Goal: Check status: Check status

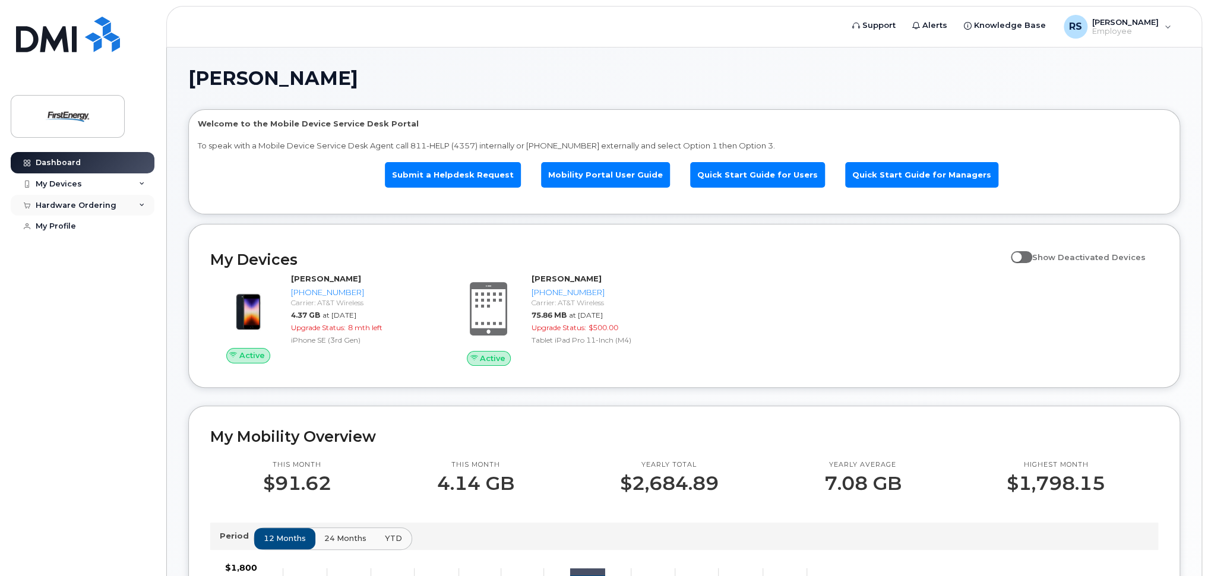
click at [106, 208] on div "Hardware Ordering" at bounding box center [76, 206] width 81 height 10
click at [70, 225] on div "My Orders" at bounding box center [62, 227] width 43 height 11
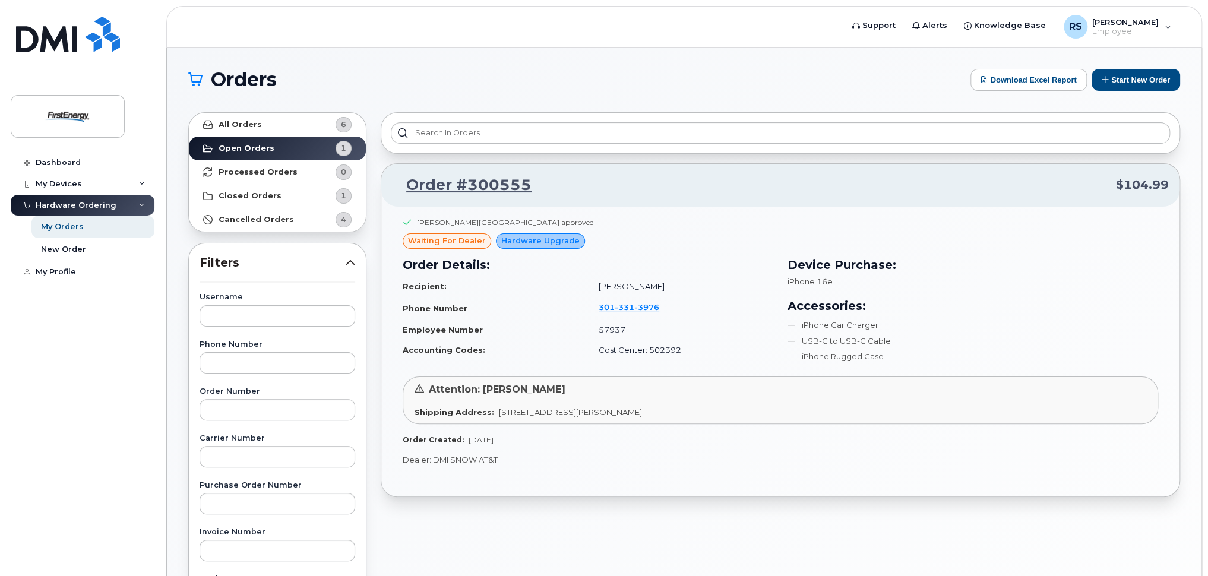
click at [328, 60] on div "Orders Download Excel Report Start New Order All Orders 6 Open Orders 1 Process…" at bounding box center [684, 501] width 1035 height 906
click at [259, 151] on strong "Open Orders" at bounding box center [247, 149] width 56 height 10
click at [270, 170] on strong "Processed Orders" at bounding box center [258, 173] width 79 height 10
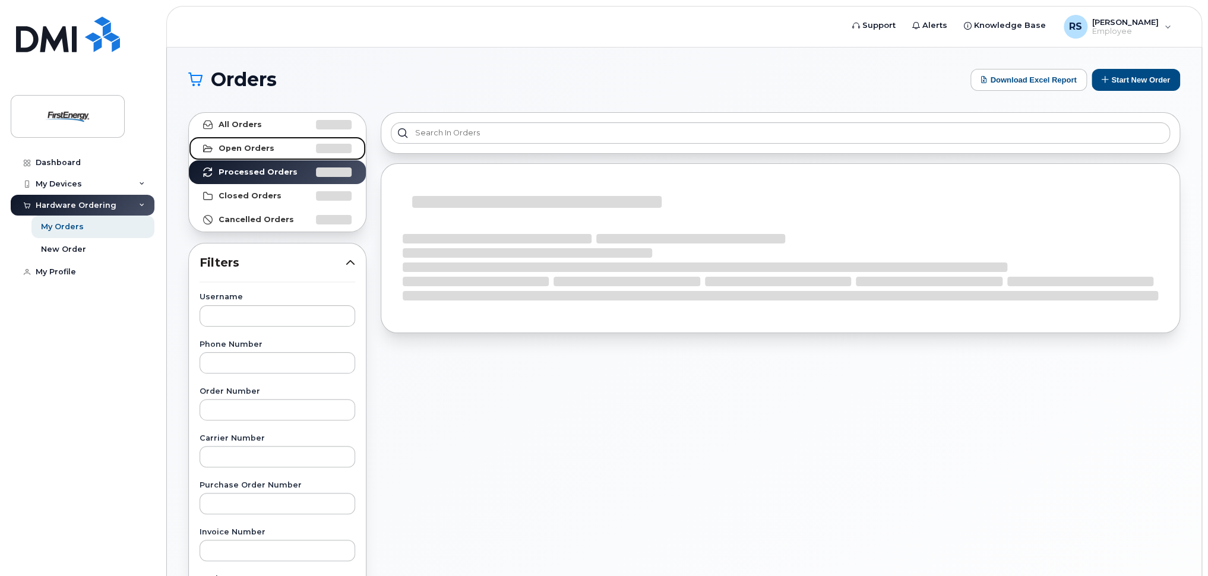
click at [243, 153] on link "Open Orders" at bounding box center [277, 149] width 177 height 24
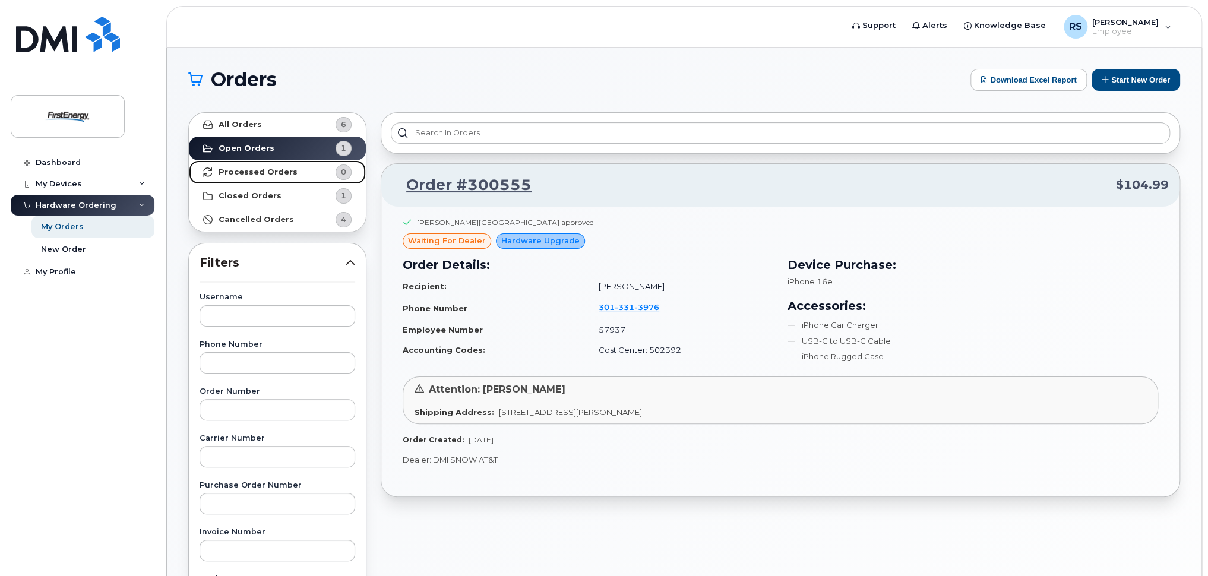
click at [247, 173] on strong "Processed Orders" at bounding box center [258, 173] width 79 height 10
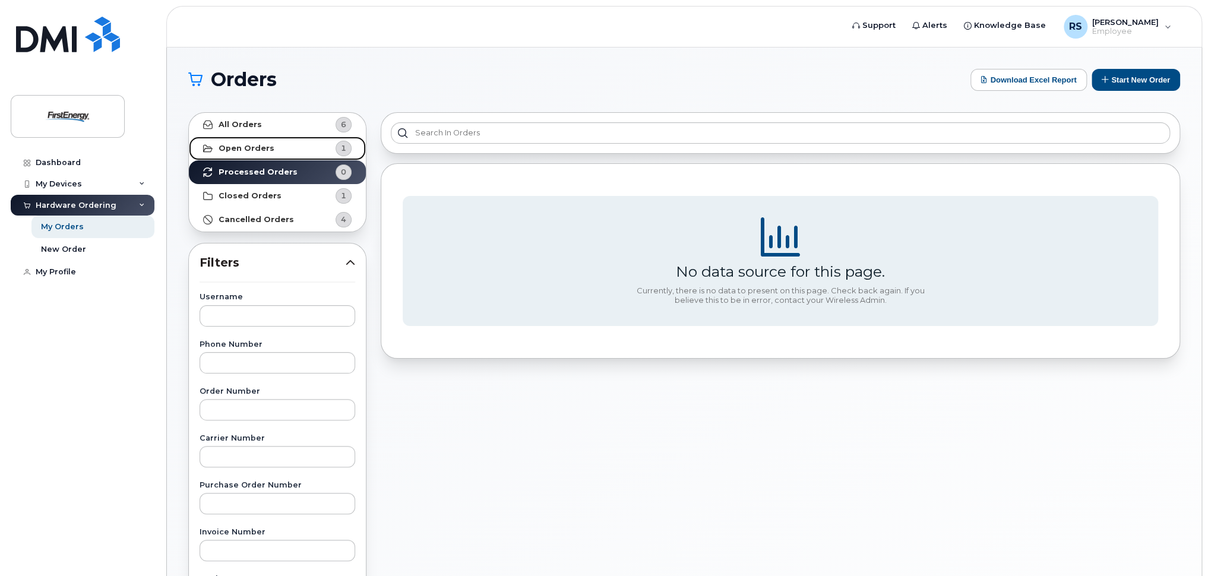
click at [242, 149] on strong "Open Orders" at bounding box center [247, 149] width 56 height 10
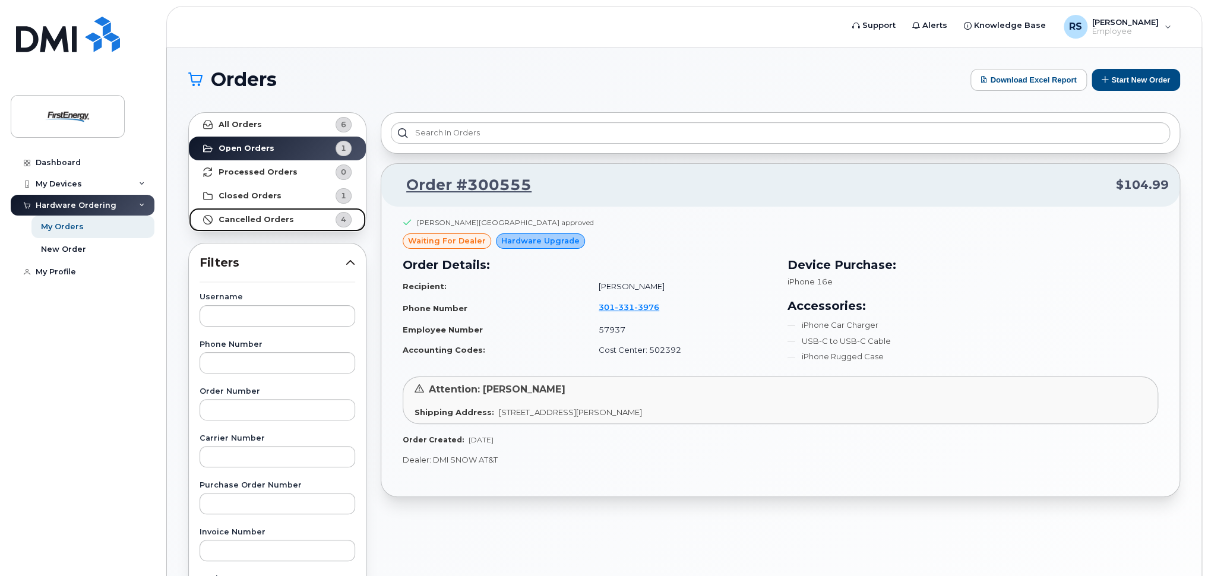
click at [265, 217] on strong "Cancelled Orders" at bounding box center [256, 220] width 75 height 10
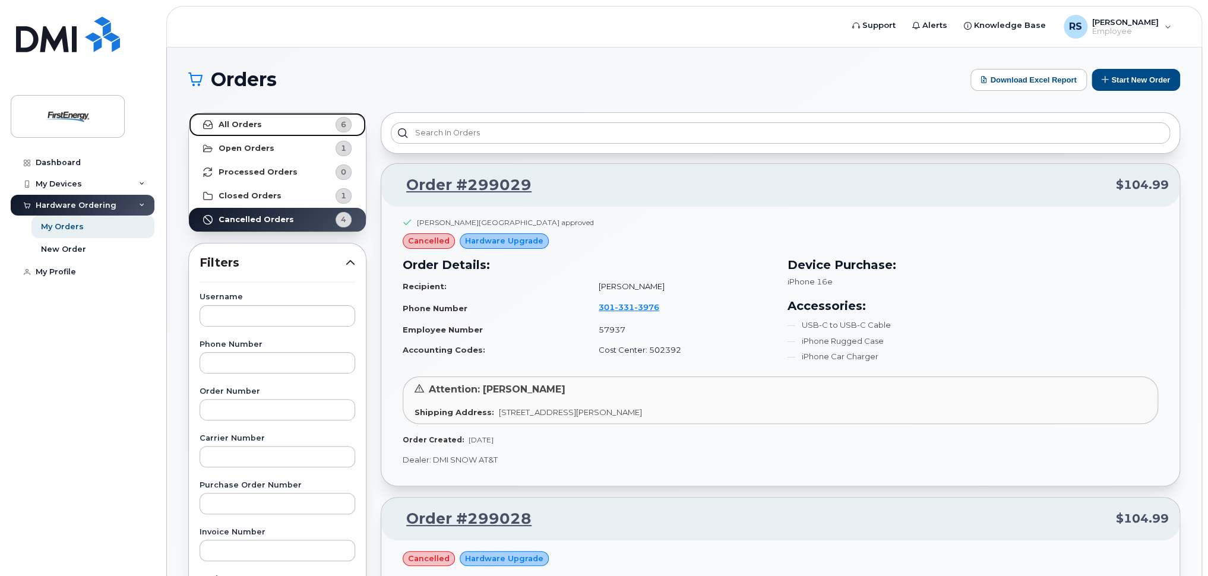
click at [273, 124] on link "All Orders 6" at bounding box center [277, 125] width 177 height 24
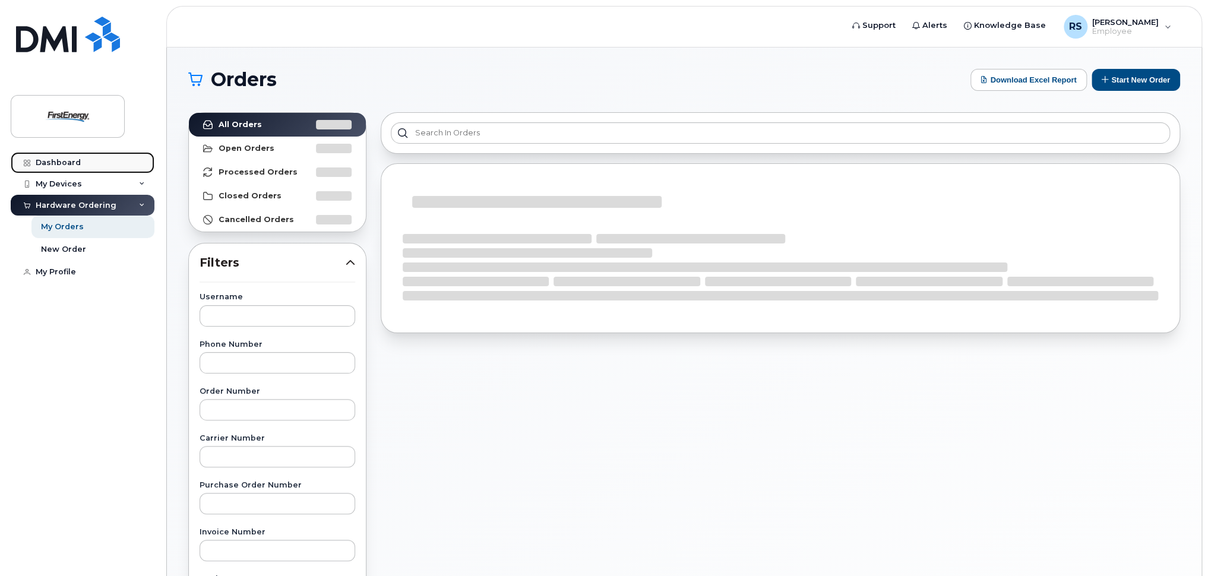
click at [103, 160] on link "Dashboard" at bounding box center [83, 162] width 144 height 21
click at [64, 167] on div "Dashboard" at bounding box center [58, 163] width 45 height 10
click at [140, 190] on div "My Devices" at bounding box center [83, 183] width 144 height 21
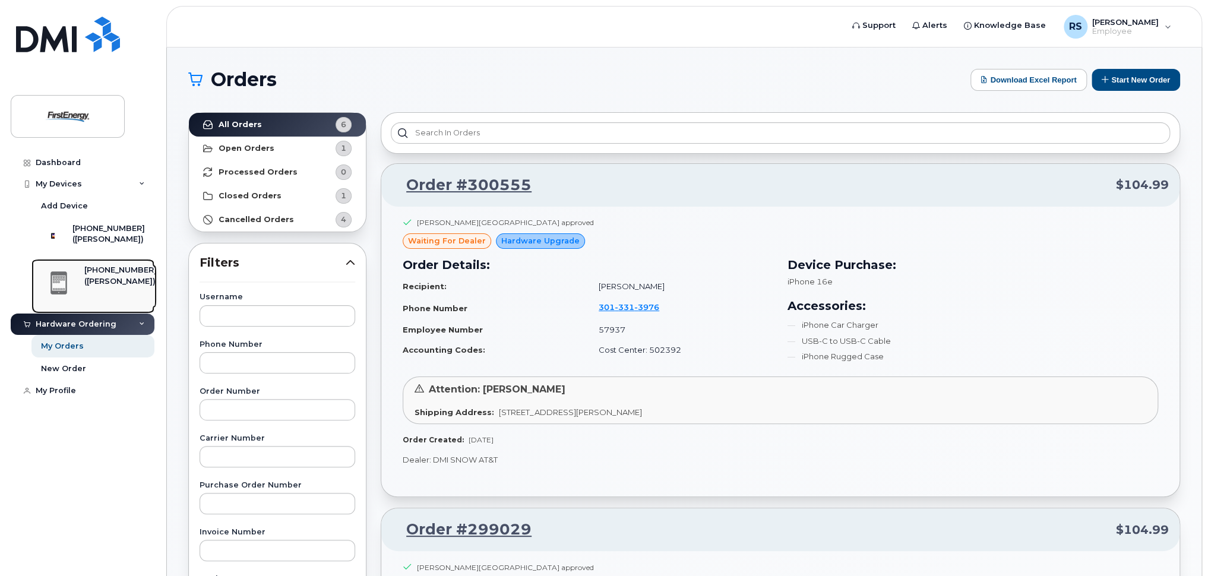
click at [123, 287] on div "([PERSON_NAME])" at bounding box center [120, 281] width 72 height 11
click at [119, 285] on div "([PERSON_NAME])" at bounding box center [120, 281] width 72 height 11
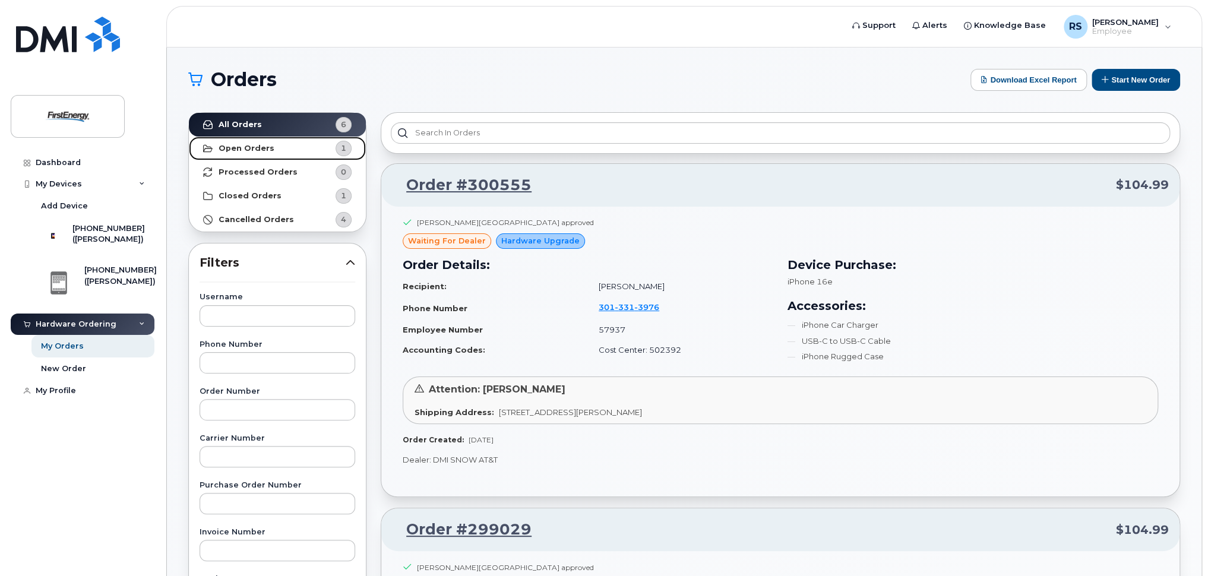
click at [264, 150] on strong "Open Orders" at bounding box center [247, 149] width 56 height 10
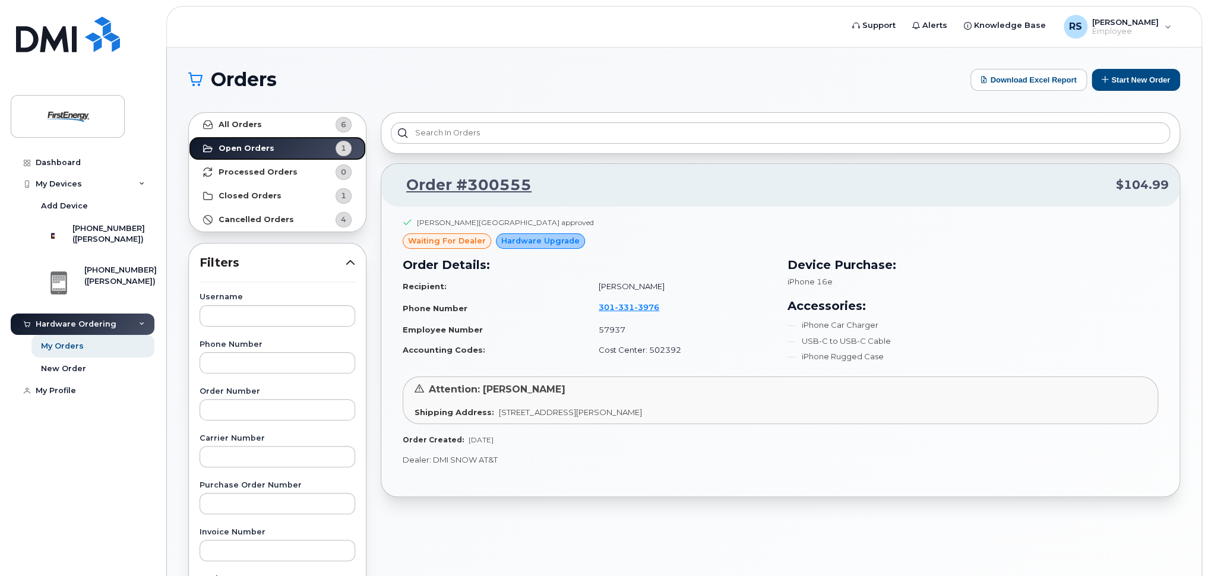
click at [264, 150] on strong "Open Orders" at bounding box center [247, 149] width 56 height 10
click at [222, 146] on strong "Open Orders" at bounding box center [247, 149] width 56 height 10
click at [227, 147] on strong "Open Orders" at bounding box center [247, 149] width 56 height 10
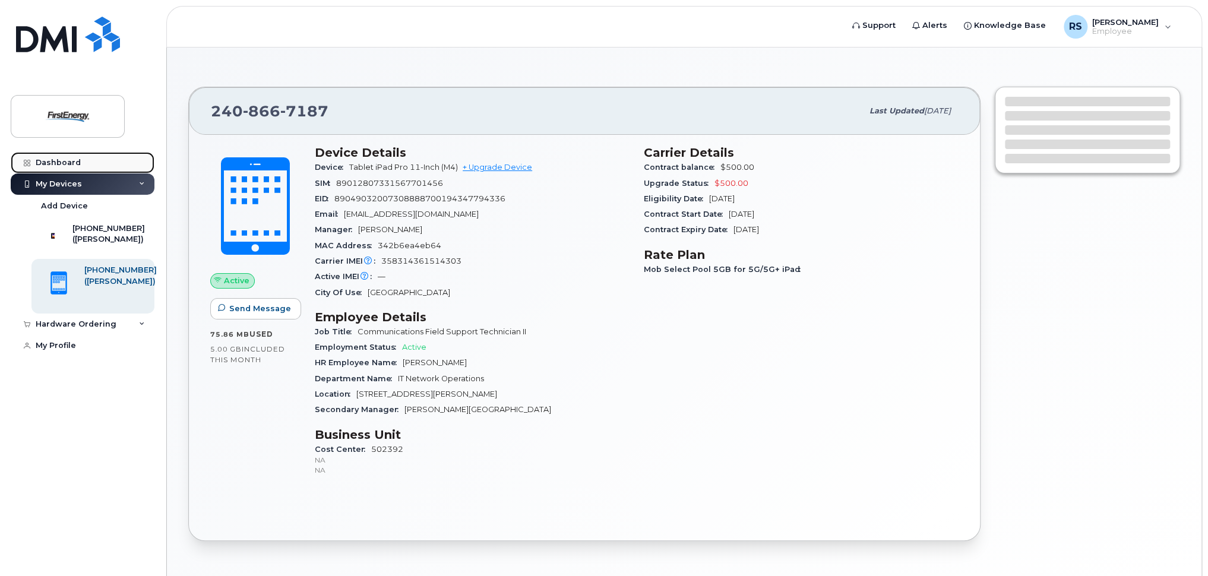
click at [53, 160] on div "Dashboard" at bounding box center [58, 163] width 45 height 10
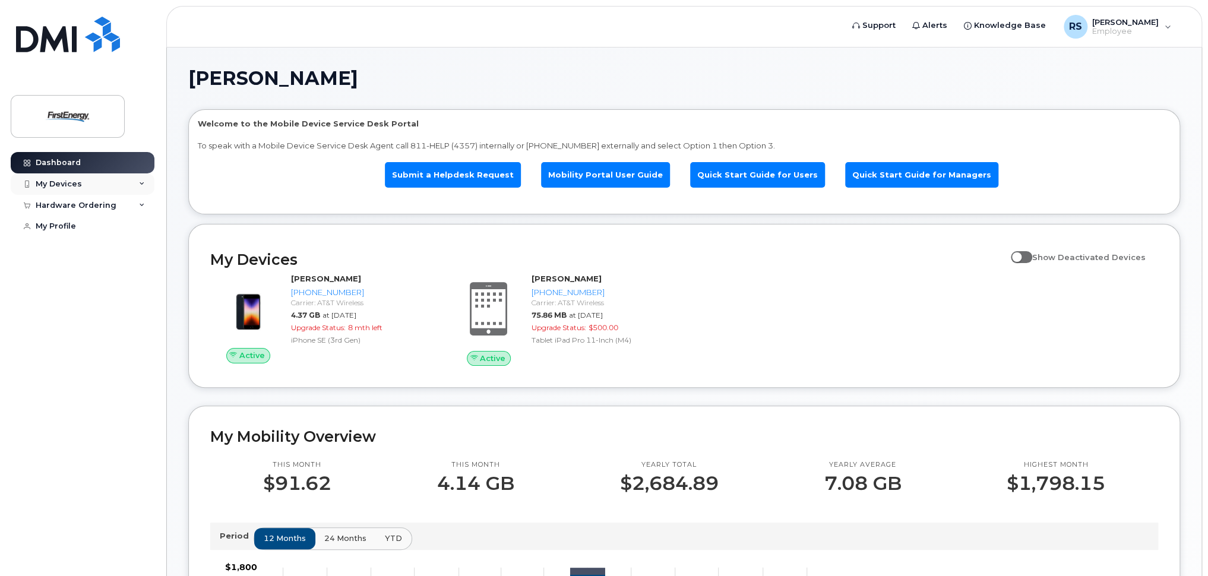
click at [121, 186] on div "My Devices" at bounding box center [83, 183] width 144 height 21
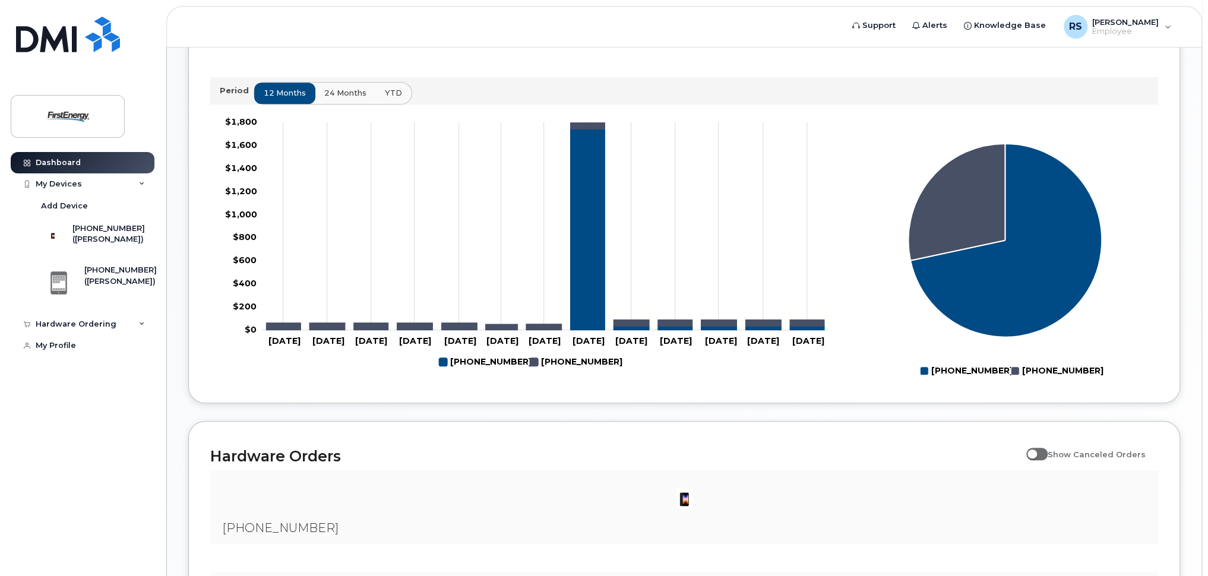
scroll to position [371, 0]
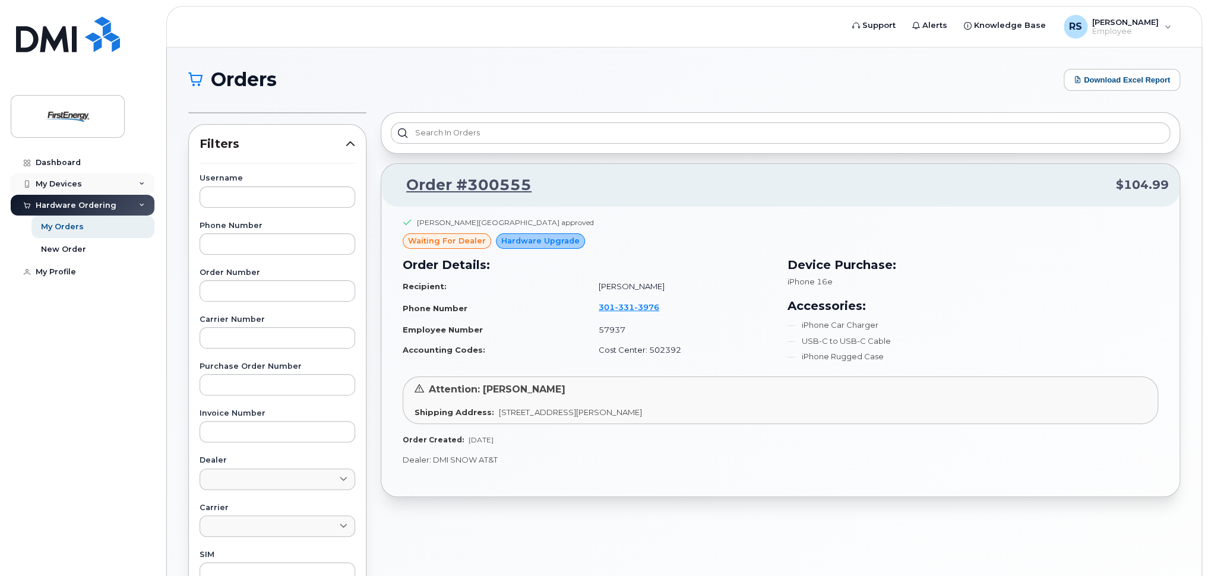
click at [56, 176] on div "My Devices" at bounding box center [83, 183] width 144 height 21
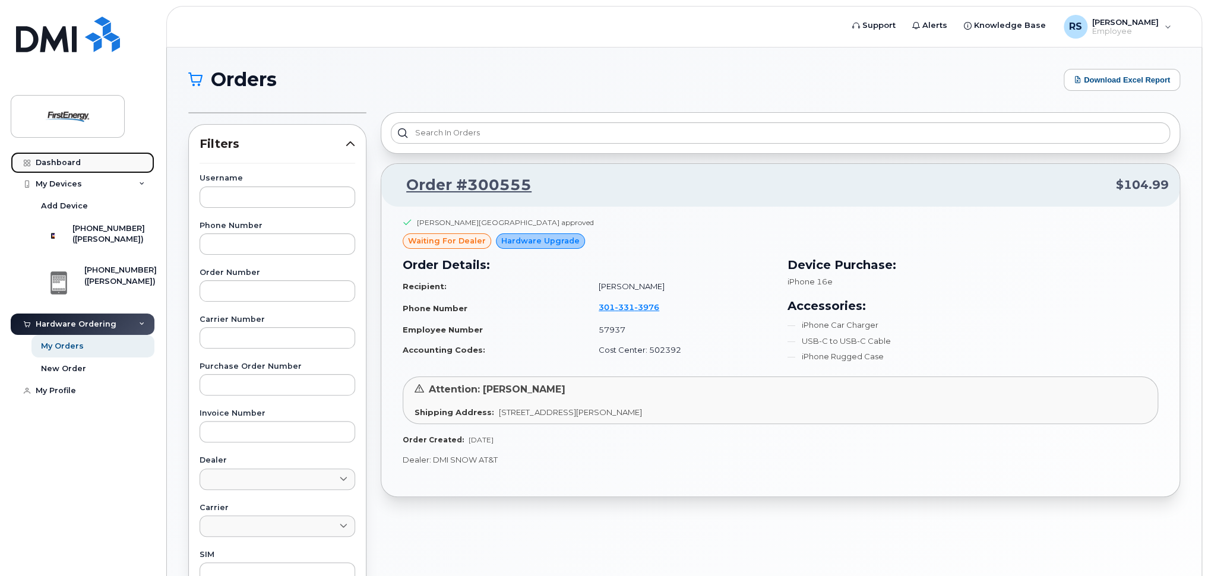
click at [61, 166] on div "Dashboard" at bounding box center [58, 163] width 45 height 10
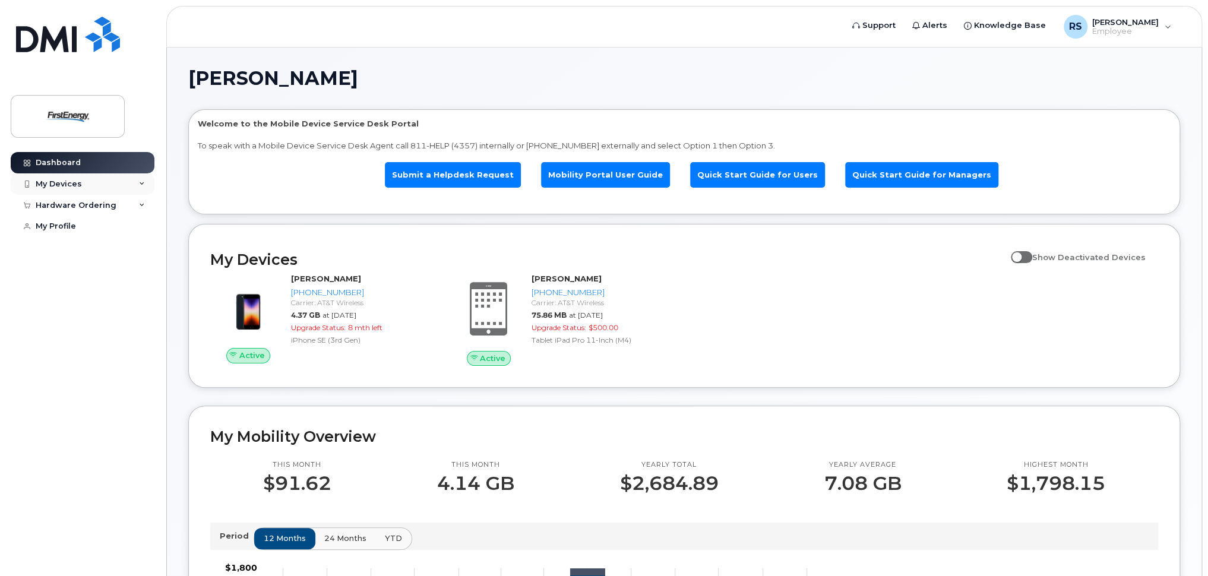
click at [52, 178] on div "My Devices" at bounding box center [83, 183] width 144 height 21
click at [93, 187] on div "My Devices" at bounding box center [83, 183] width 144 height 21
click at [99, 186] on div "My Devices" at bounding box center [83, 183] width 144 height 21
click at [107, 203] on div "Hardware Ordering" at bounding box center [76, 206] width 81 height 10
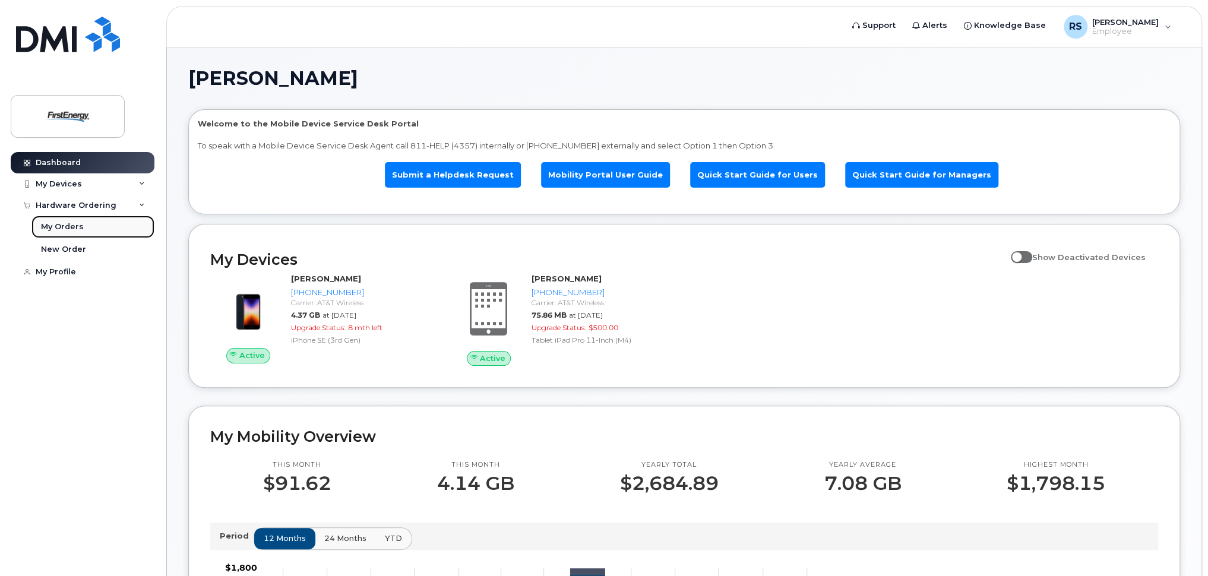
click at [107, 222] on link "My Orders" at bounding box center [92, 227] width 123 height 23
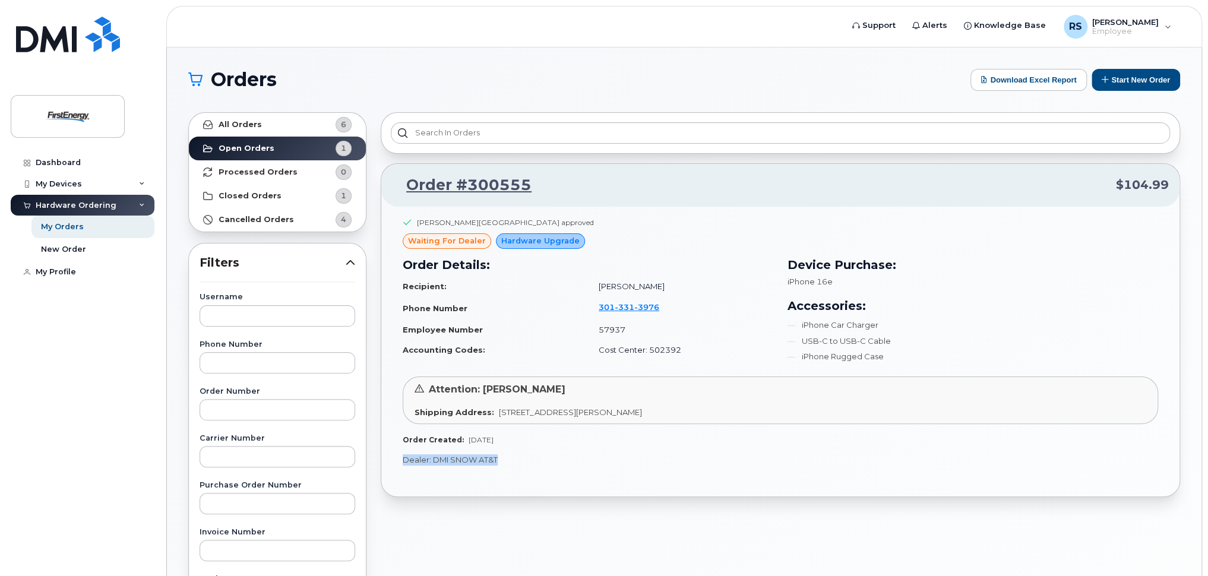
drag, startPoint x: 402, startPoint y: 459, endPoint x: 489, endPoint y: 465, distance: 88.2
click at [489, 465] on div "[PERSON_NAME] approved waiting for dealer Hardware Upgrade Order Details: Recip…" at bounding box center [780, 352] width 798 height 290
drag, startPoint x: 489, startPoint y: 465, endPoint x: 505, endPoint y: 467, distance: 15.5
click at [505, 467] on div "[PERSON_NAME] approved waiting for dealer Hardware Upgrade Order Details: Recip…" at bounding box center [780, 352] width 798 height 290
click at [506, 464] on p "Dealer: DMI SNOW AT&T" at bounding box center [781, 459] width 756 height 11
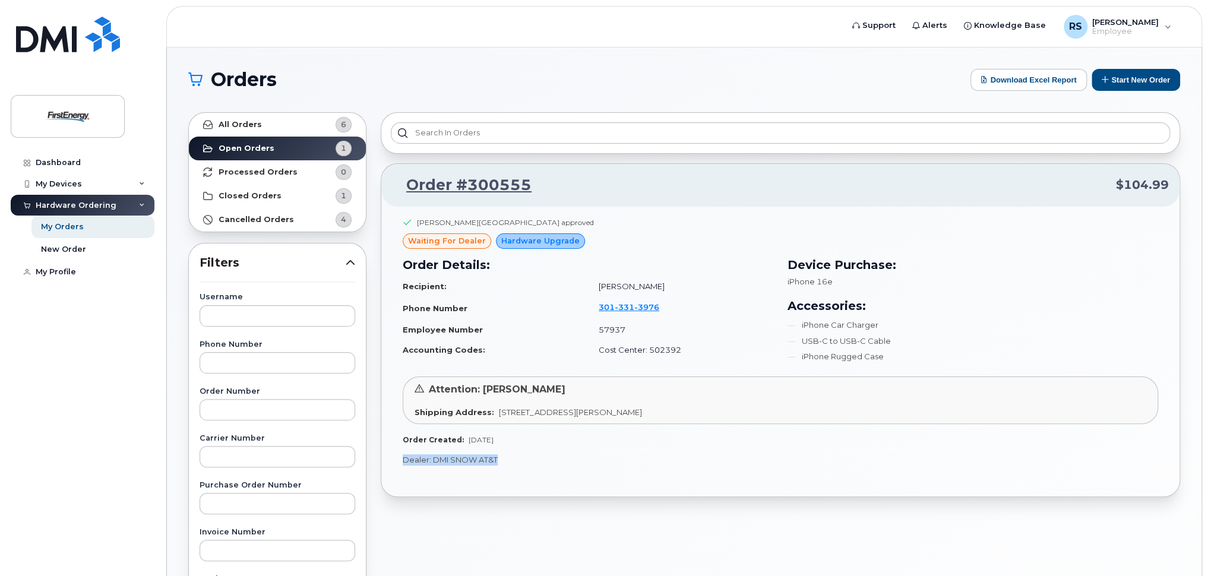
click at [501, 459] on p "Dealer: DMI SNOW AT&T" at bounding box center [781, 459] width 756 height 11
drag, startPoint x: 500, startPoint y: 459, endPoint x: 400, endPoint y: 457, distance: 99.8
click at [400, 457] on div "[PERSON_NAME] approved waiting for dealer Hardware Upgrade Order Details: Recip…" at bounding box center [780, 352] width 798 height 290
drag, startPoint x: 400, startPoint y: 457, endPoint x: 405, endPoint y: 466, distance: 10.1
click at [405, 466] on div "[PERSON_NAME] approved waiting for dealer Hardware Upgrade Order Details: Recip…" at bounding box center [780, 352] width 798 height 290
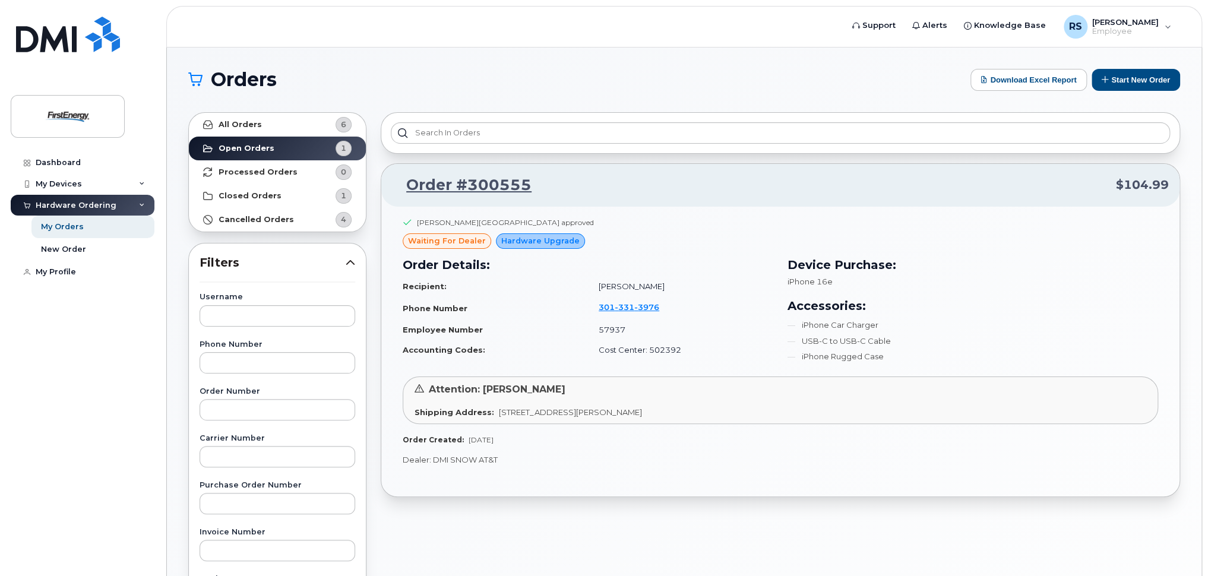
click at [405, 465] on div "[PERSON_NAME] approved waiting for dealer Hardware Upgrade Order Details: Recip…" at bounding box center [780, 352] width 798 height 290
drag, startPoint x: 405, startPoint y: 457, endPoint x: 500, endPoint y: 459, distance: 95.7
click at [500, 459] on p "Dealer: DMI SNOW AT&T" at bounding box center [781, 459] width 756 height 11
click at [501, 460] on p "Dealer: DMI SNOW AT&T" at bounding box center [781, 459] width 756 height 11
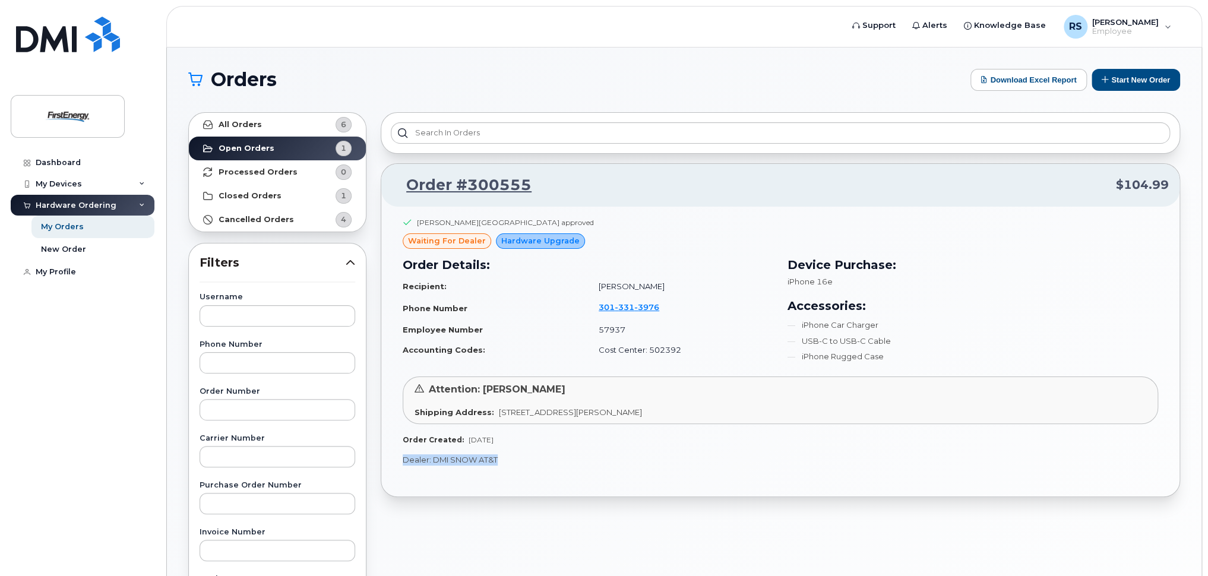
click at [501, 460] on p "Dealer: DMI SNOW AT&T" at bounding box center [781, 459] width 756 height 11
drag, startPoint x: 501, startPoint y: 460, endPoint x: 492, endPoint y: 454, distance: 11.5
click at [492, 454] on p "Dealer: DMI SNOW AT&T" at bounding box center [781, 459] width 756 height 11
click at [494, 457] on p "Dealer: DMI SNOW AT&T" at bounding box center [781, 459] width 756 height 11
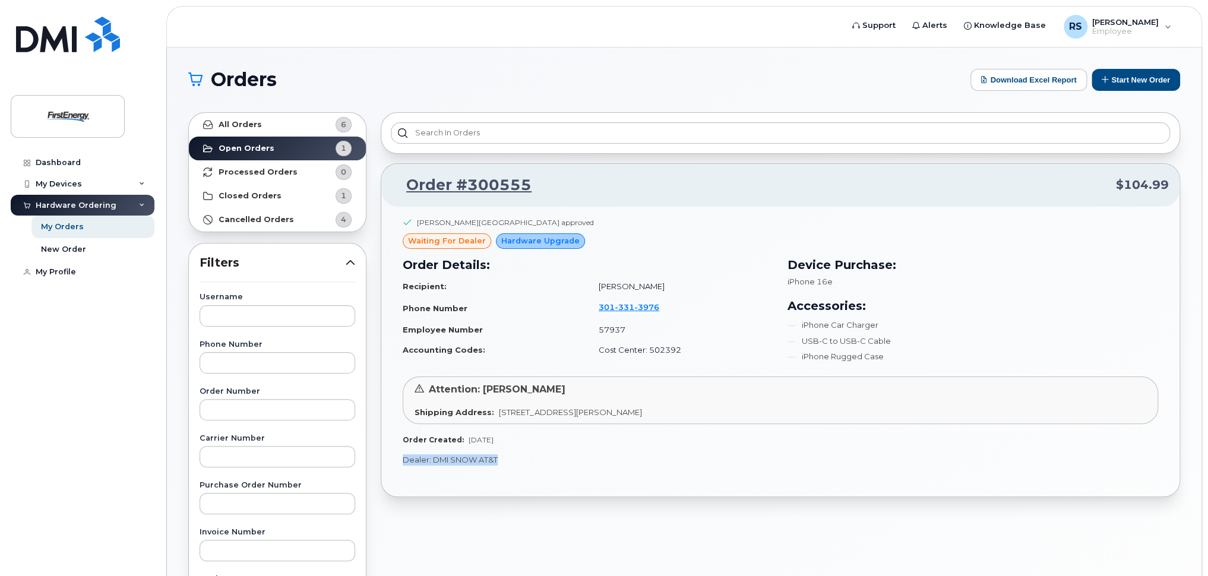
click at [496, 457] on p "Dealer: DMI SNOW AT&T" at bounding box center [781, 459] width 756 height 11
drag, startPoint x: 496, startPoint y: 457, endPoint x: 496, endPoint y: 473, distance: 15.4
click at [496, 473] on div "[PERSON_NAME] approved waiting for dealer Hardware Upgrade Order Details: Recip…" at bounding box center [780, 352] width 798 height 290
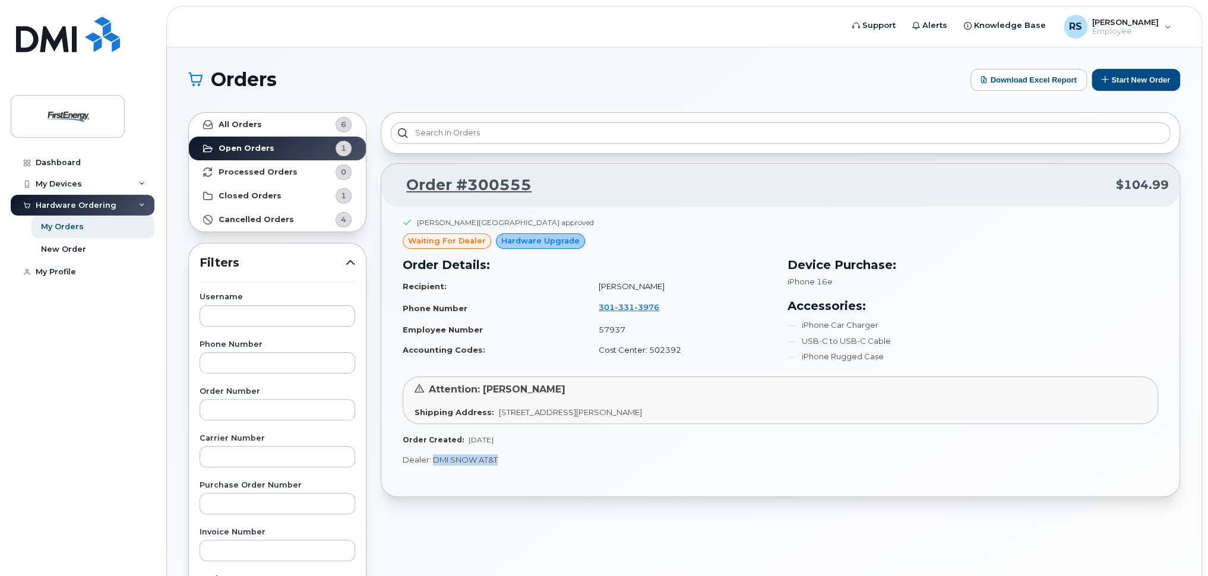
drag, startPoint x: 431, startPoint y: 457, endPoint x: 490, endPoint y: 466, distance: 59.4
click at [490, 466] on div "[PERSON_NAME] approved waiting for dealer Hardware Upgrade Order Details: Recip…" at bounding box center [780, 352] width 798 height 290
drag, startPoint x: 490, startPoint y: 466, endPoint x: 492, endPoint y: 479, distance: 13.2
click at [492, 479] on div "[PERSON_NAME] approved waiting for dealer Hardware Upgrade Order Details: Recip…" at bounding box center [780, 352] width 798 height 290
click at [495, 470] on div "[PERSON_NAME] approved waiting for dealer Hardware Upgrade Order Details: Recip…" at bounding box center [780, 352] width 798 height 290
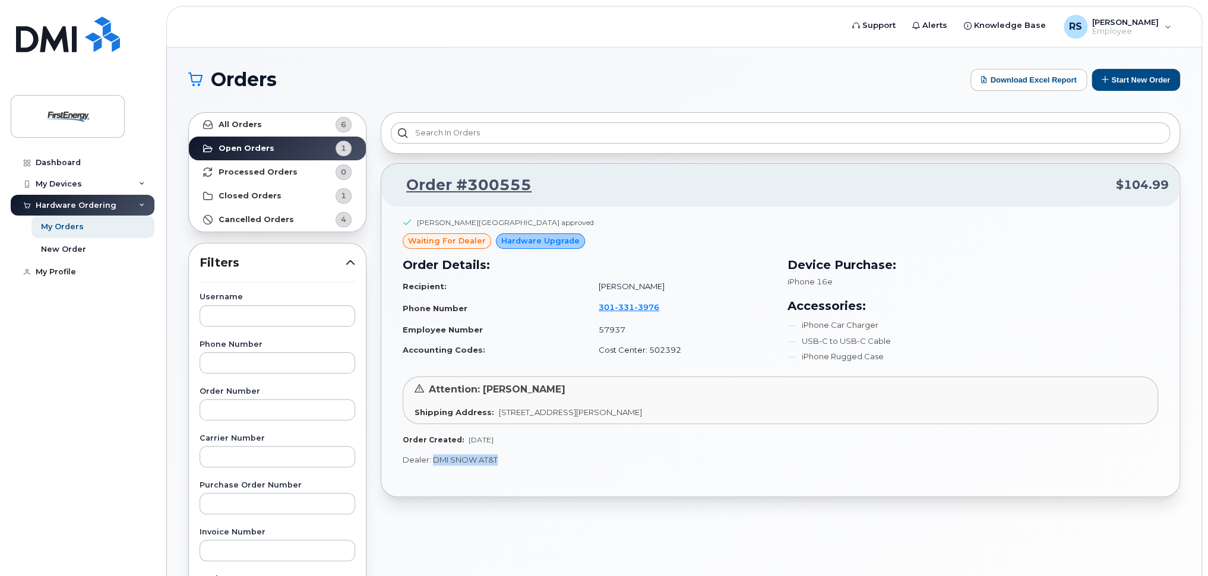
click at [495, 470] on div "[PERSON_NAME] approved waiting for dealer Hardware Upgrade Order Details: Recip…" at bounding box center [780, 352] width 798 height 290
drag, startPoint x: 495, startPoint y: 470, endPoint x: 502, endPoint y: 466, distance: 7.7
click at [502, 466] on div "[PERSON_NAME] approved waiting for dealer Hardware Upgrade Order Details: Recip…" at bounding box center [780, 352] width 798 height 290
drag, startPoint x: 497, startPoint y: 459, endPoint x: 431, endPoint y: 459, distance: 65.3
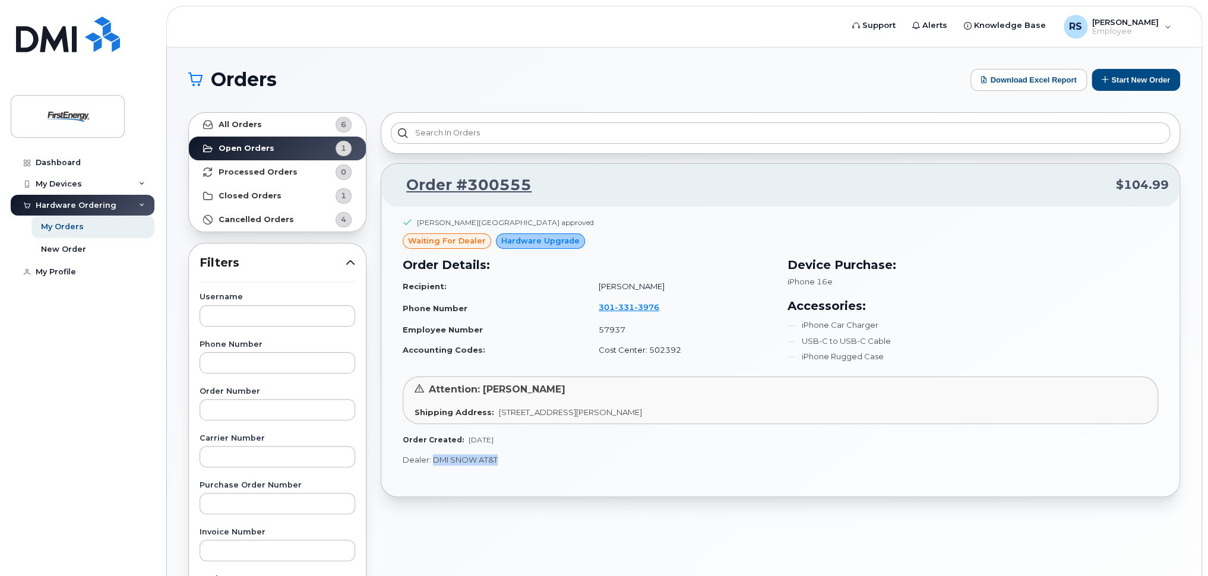
click at [431, 459] on p "Dealer: DMI SNOW AT&T" at bounding box center [781, 459] width 756 height 11
click at [496, 465] on div "[PERSON_NAME] approved waiting for dealer Hardware Upgrade Order Details: Recip…" at bounding box center [780, 352] width 798 height 290
click at [497, 463] on p "Dealer: DMI SNOW AT&T" at bounding box center [781, 459] width 756 height 11
click at [267, 191] on strong "Closed Orders" at bounding box center [250, 196] width 63 height 10
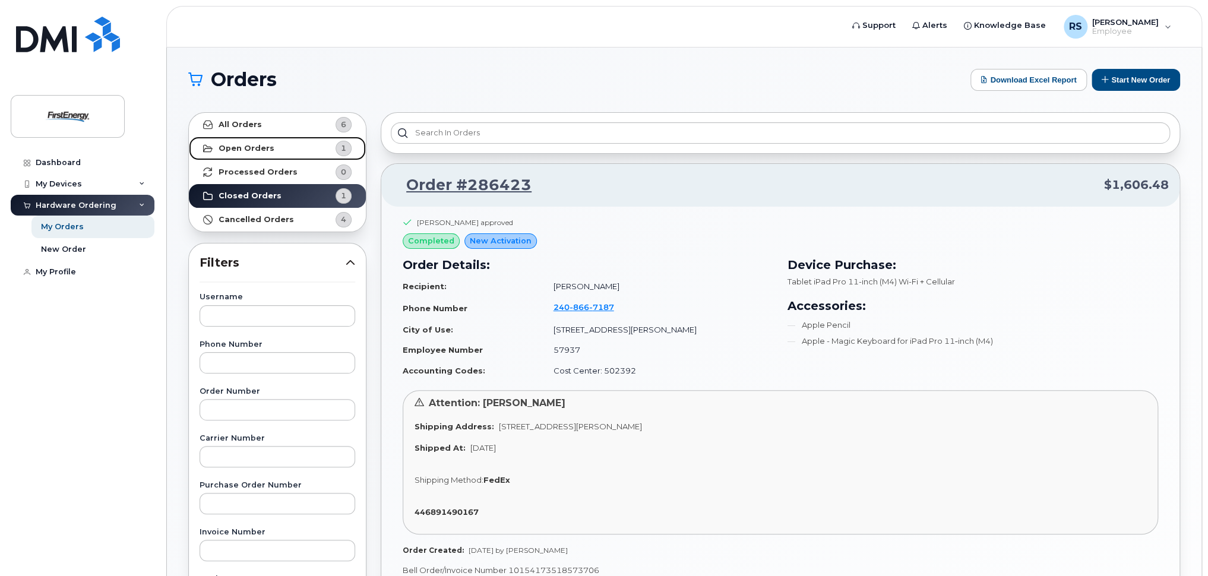
click at [270, 144] on link "Open Orders 1" at bounding box center [277, 149] width 177 height 24
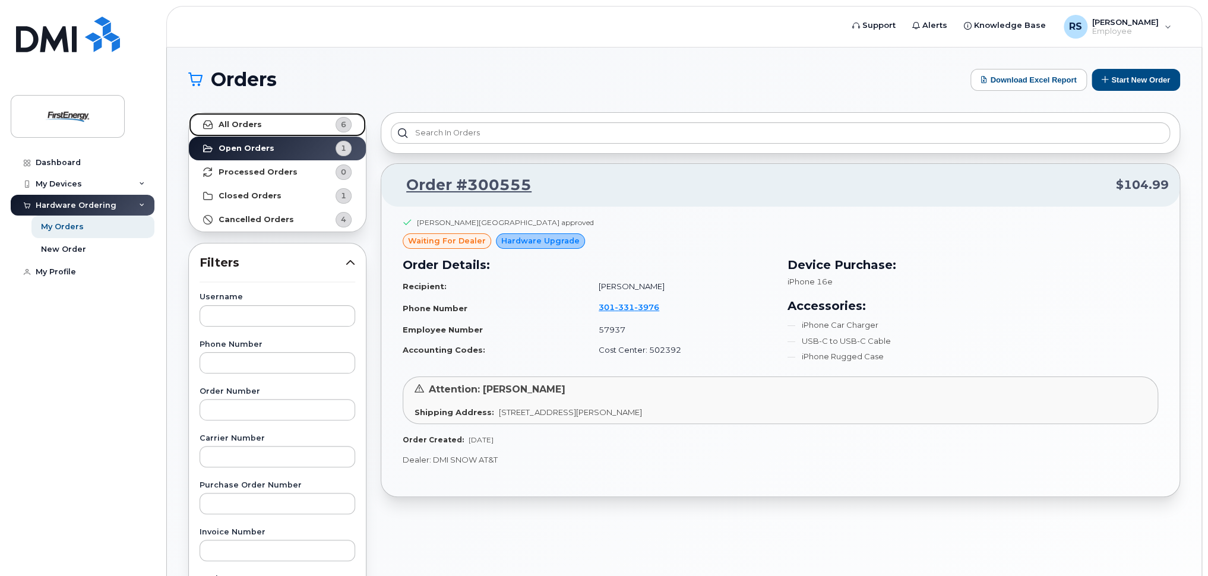
click at [270, 128] on link "All Orders 6" at bounding box center [277, 125] width 177 height 24
